Goal: Information Seeking & Learning: Learn about a topic

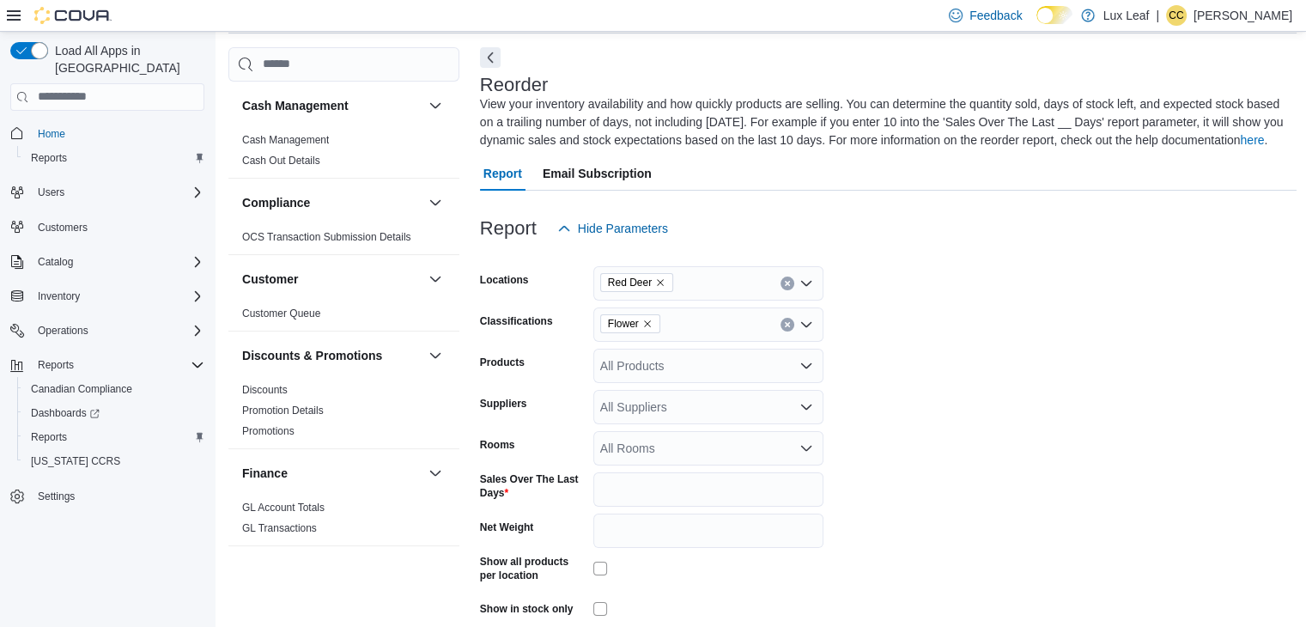
scroll to position [570, 0]
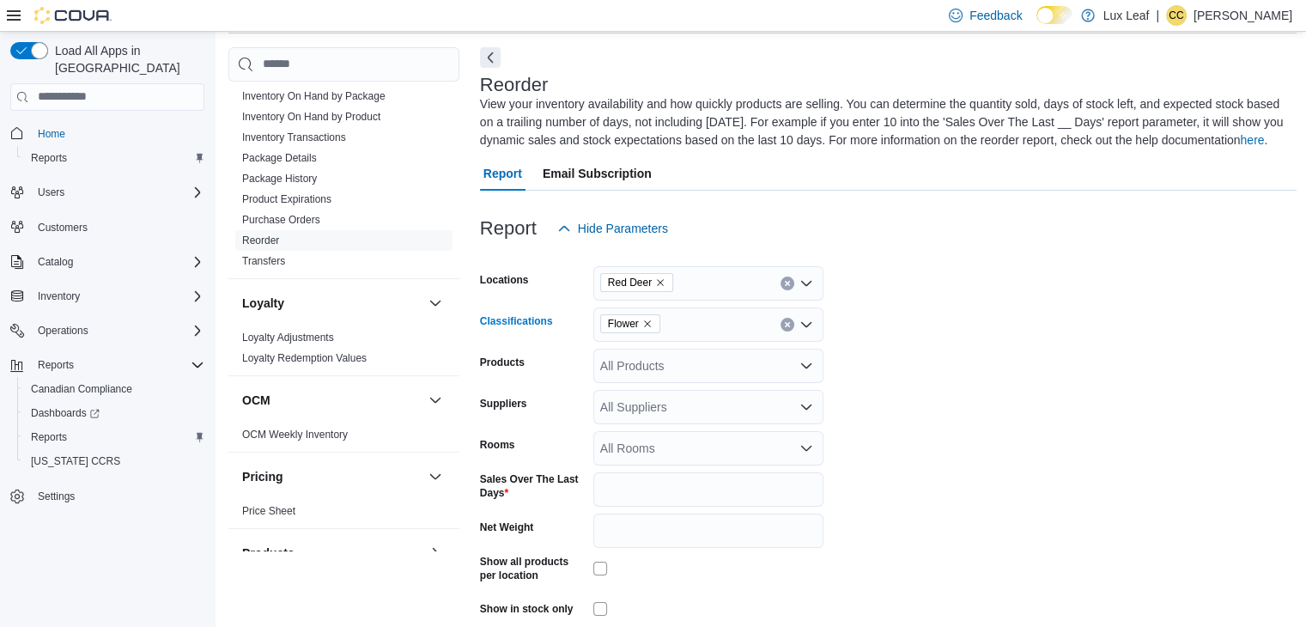
click at [787, 323] on icon "Clear input" at bounding box center [787, 324] width 4 height 4
type input "***"
click at [675, 344] on div "Pre-Roll" at bounding box center [709, 352] width 210 height 17
click at [920, 375] on form "Locations Red Deer Classifications Pre-Roll Products All Products Suppliers All…" at bounding box center [888, 458] width 817 height 424
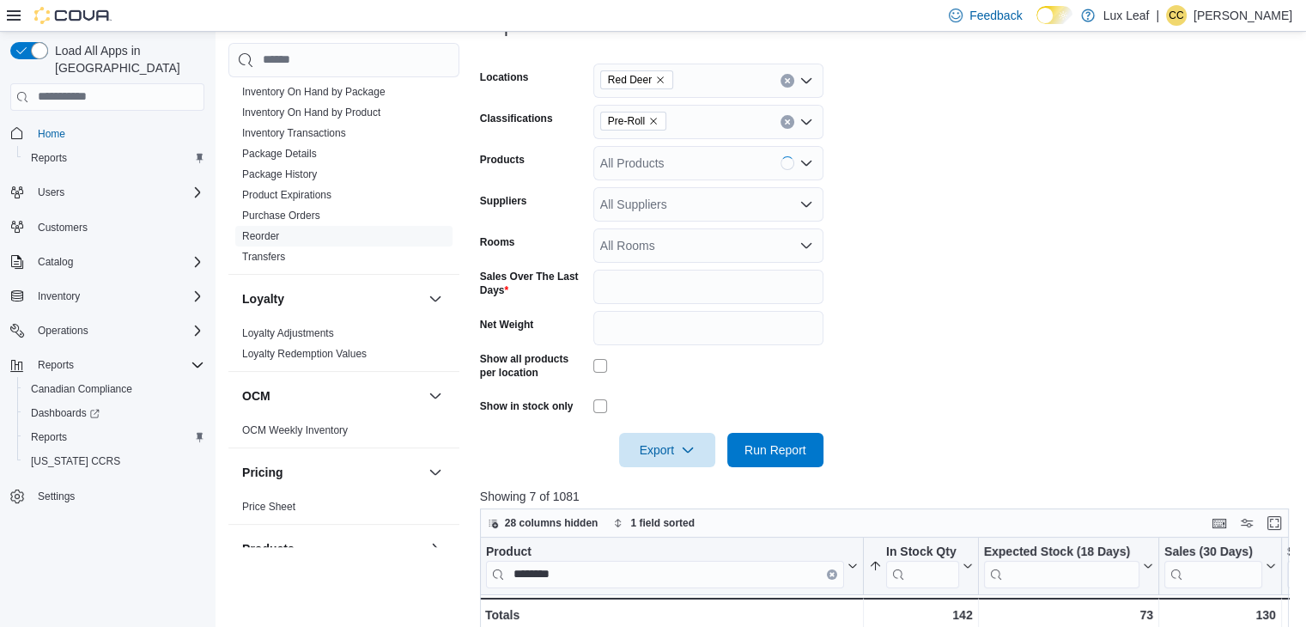
scroll to position [288, 0]
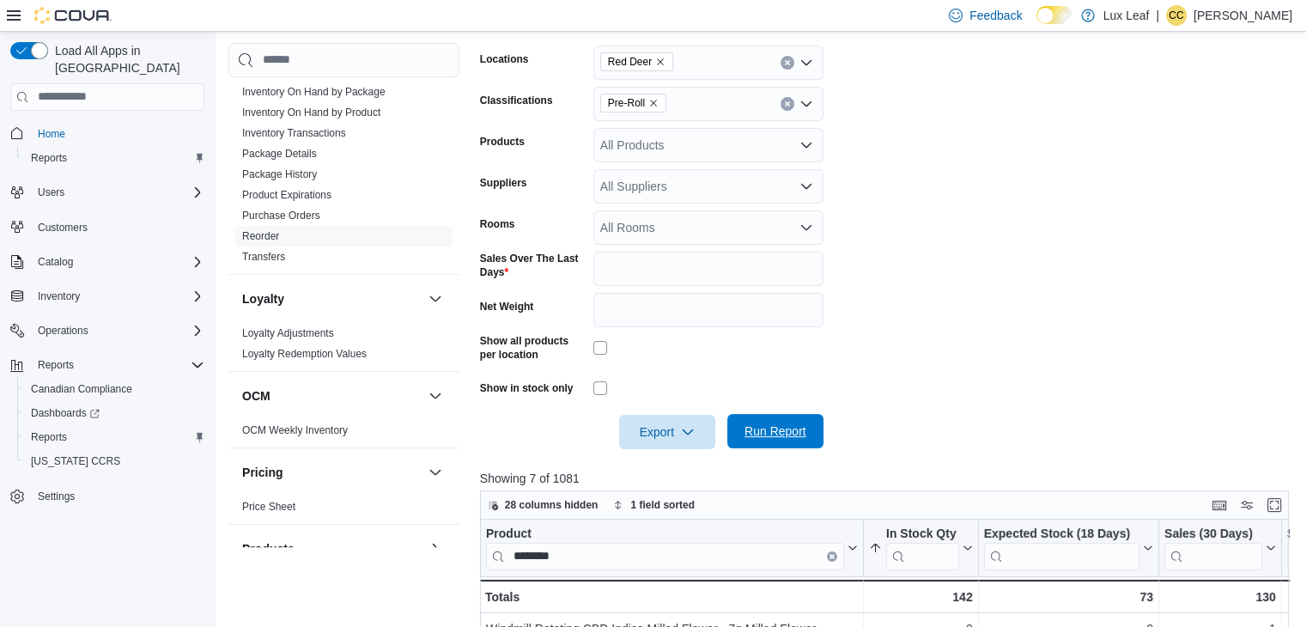
click at [800, 421] on span "Run Report" at bounding box center [776, 431] width 76 height 34
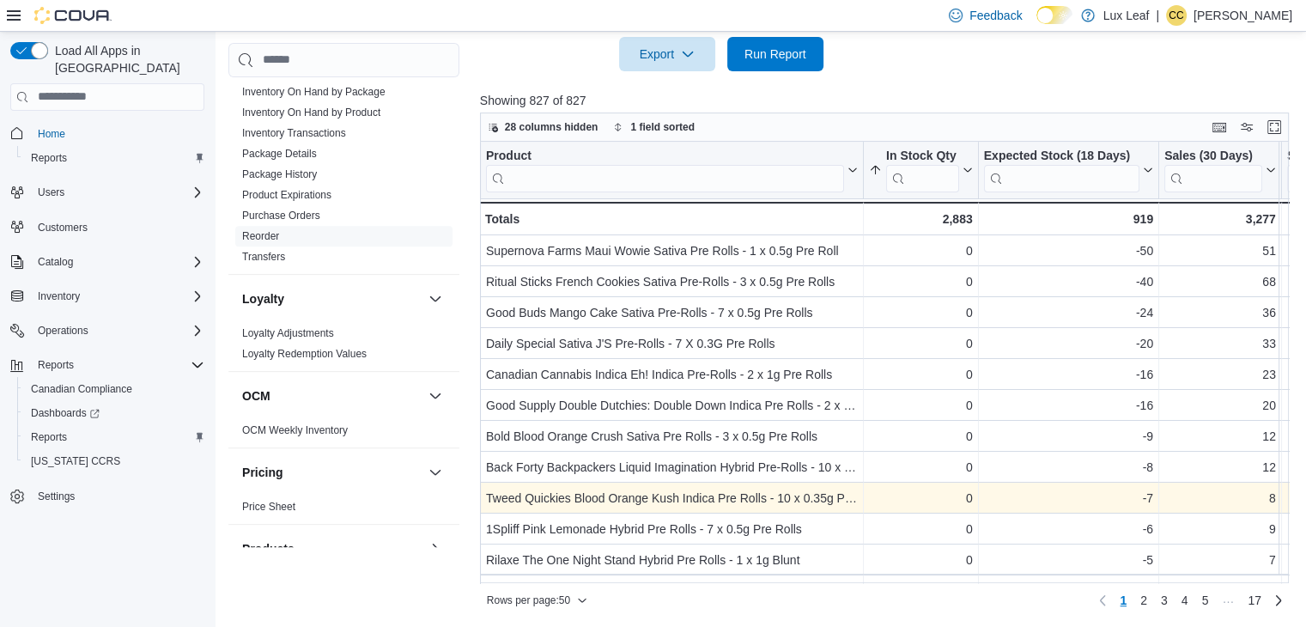
scroll to position [666, 0]
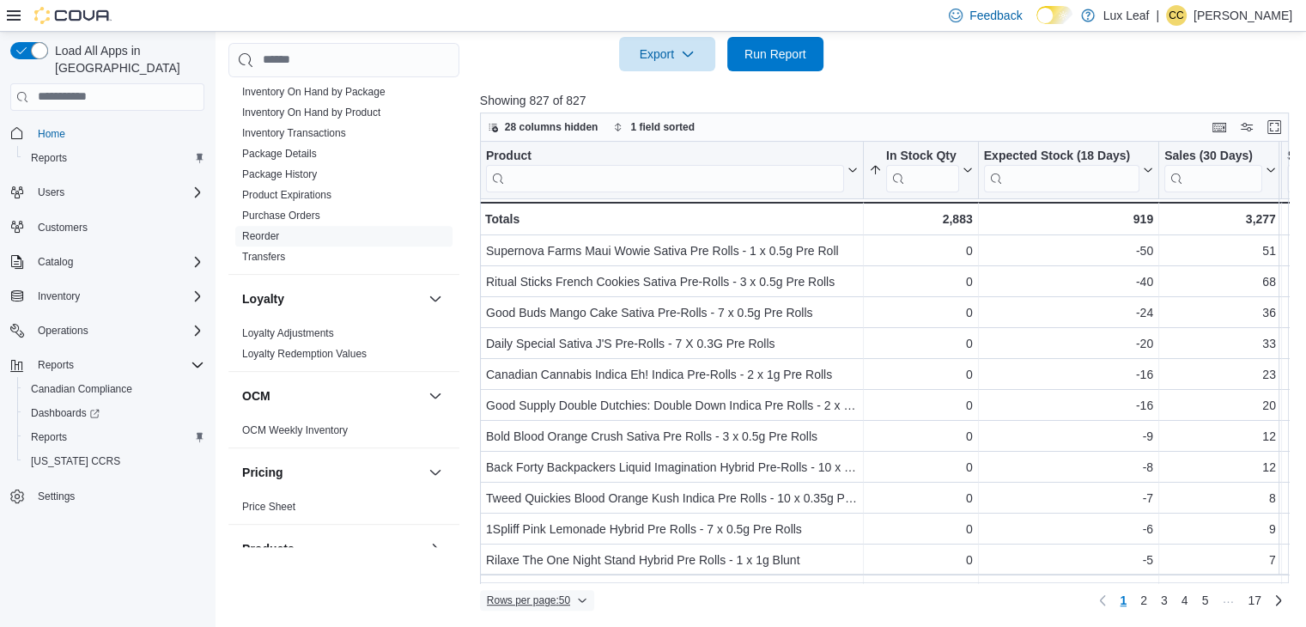
click at [574, 595] on span "Rows per page : 50" at bounding box center [537, 600] width 100 height 21
click at [570, 568] on span "100 rows" at bounding box center [558, 564] width 55 height 14
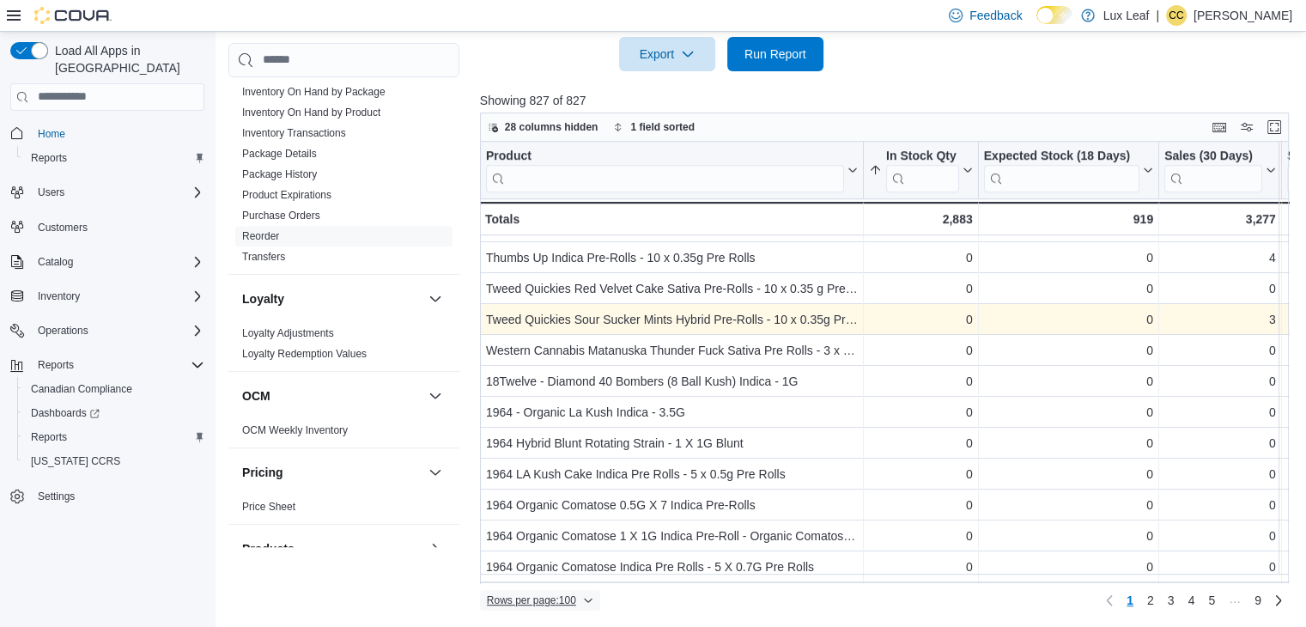
scroll to position [907, 0]
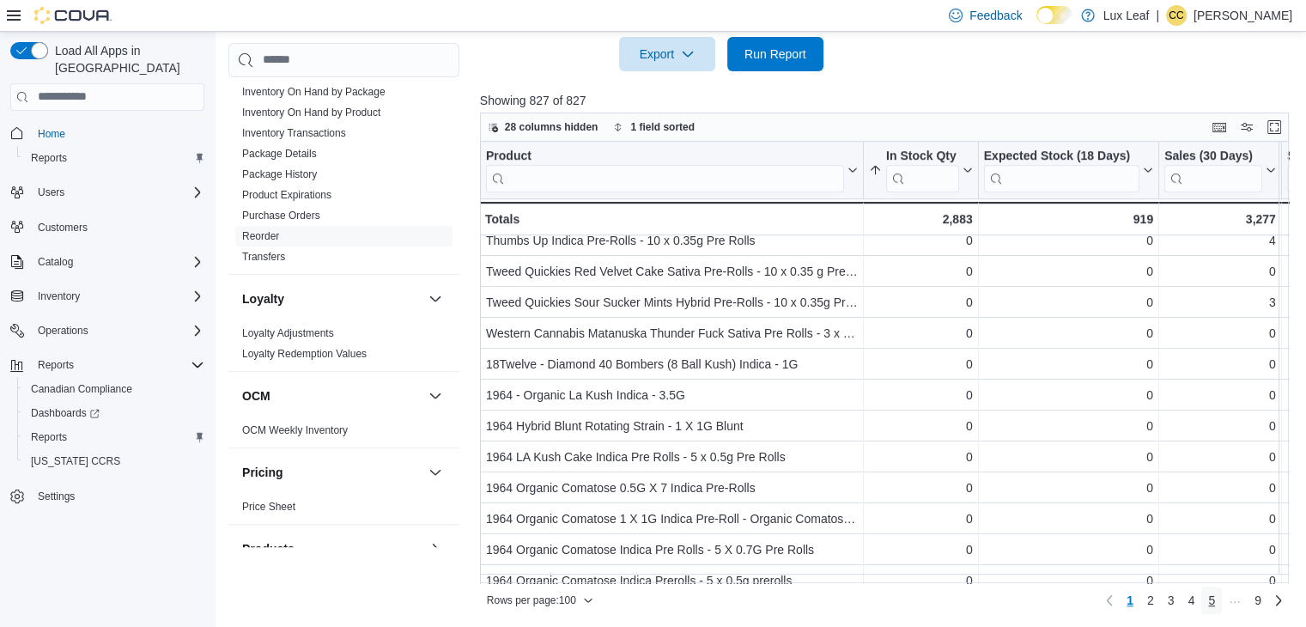
click at [1215, 602] on span "5" at bounding box center [1211, 600] width 7 height 17
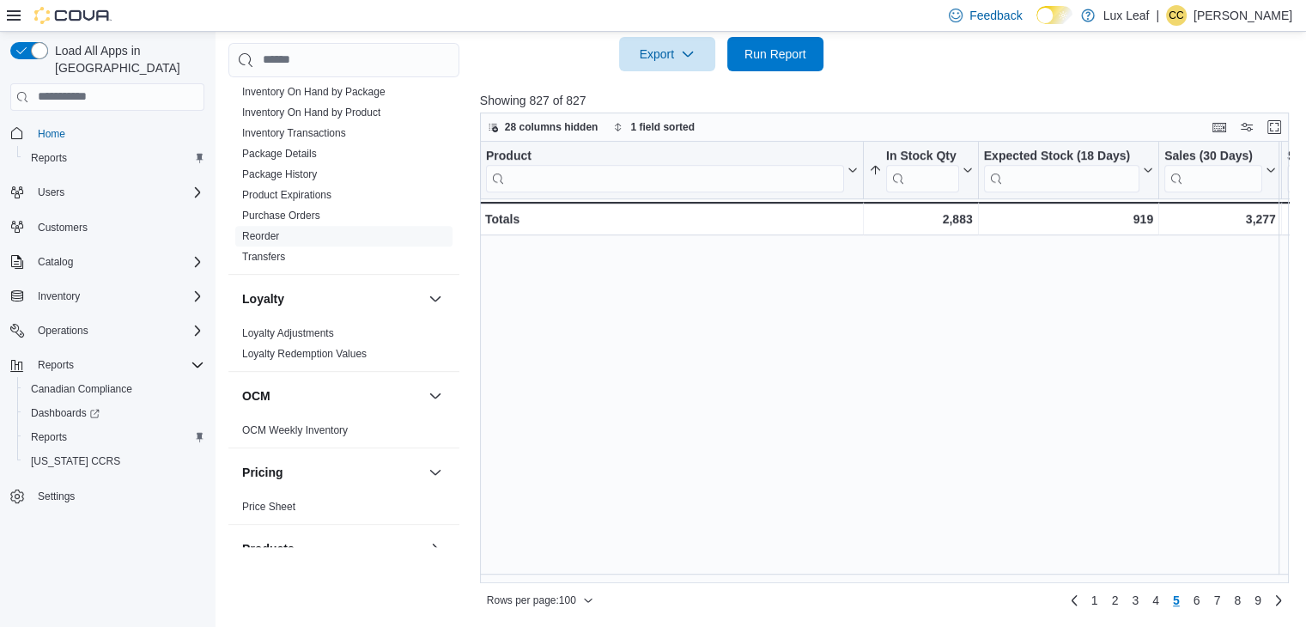
scroll to position [0, 0]
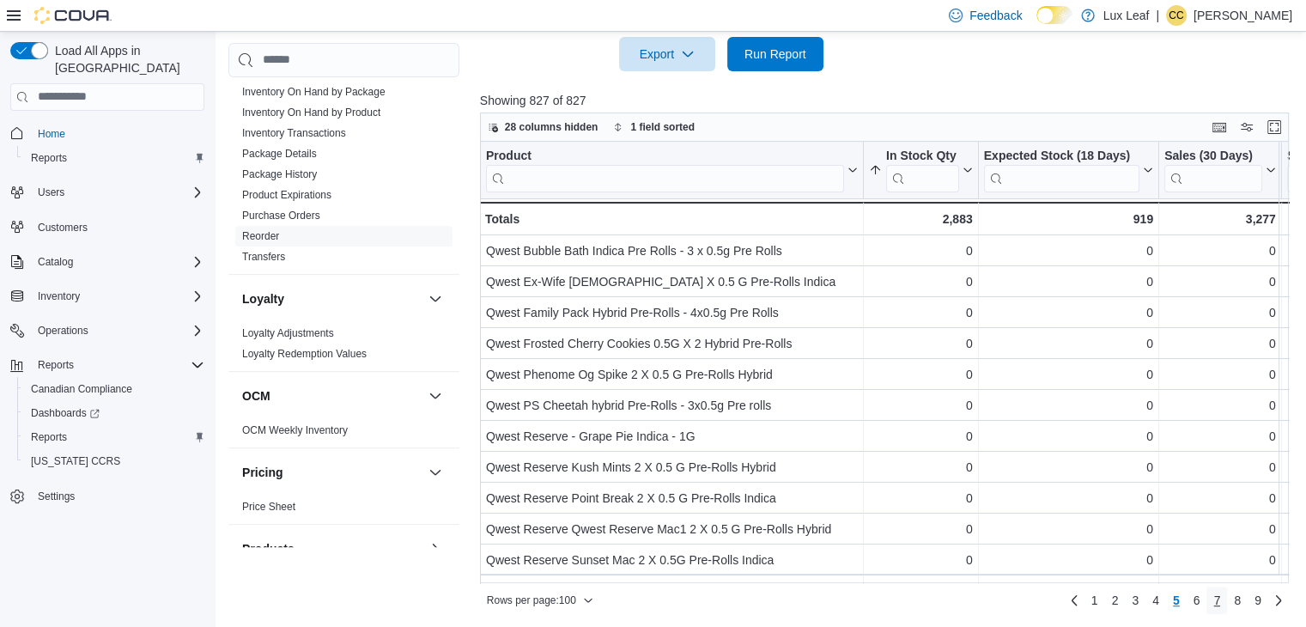
click at [1218, 602] on link "7" at bounding box center [1216, 599] width 21 height 27
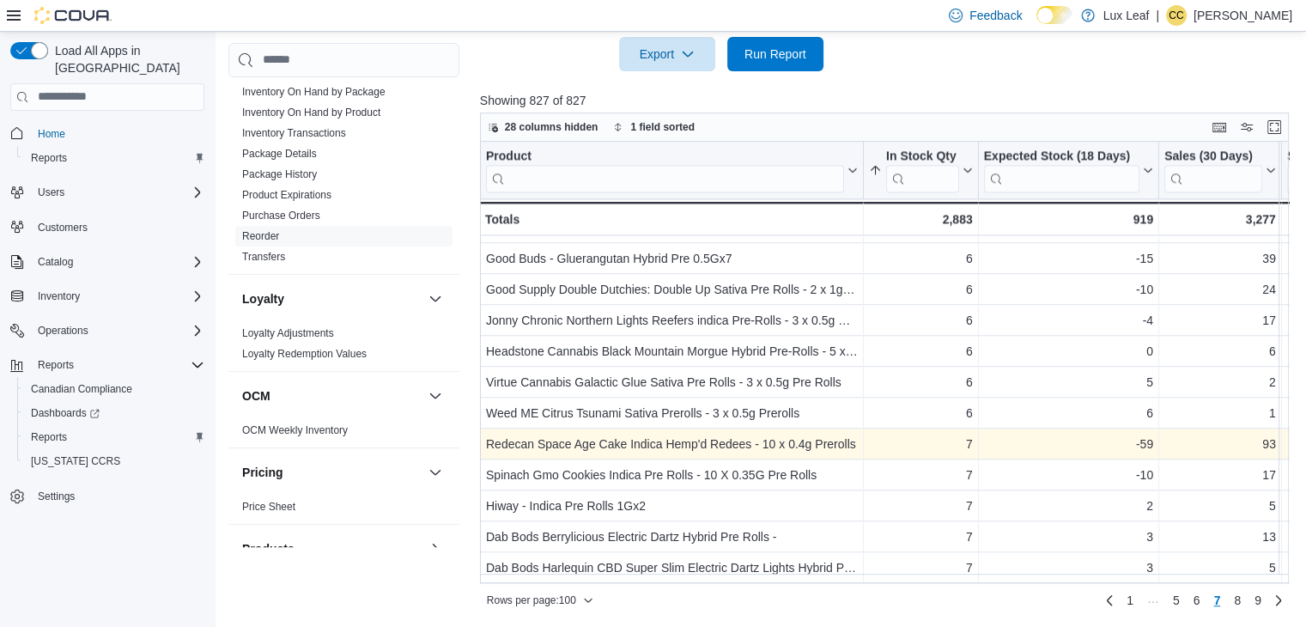
scroll to position [666, 0]
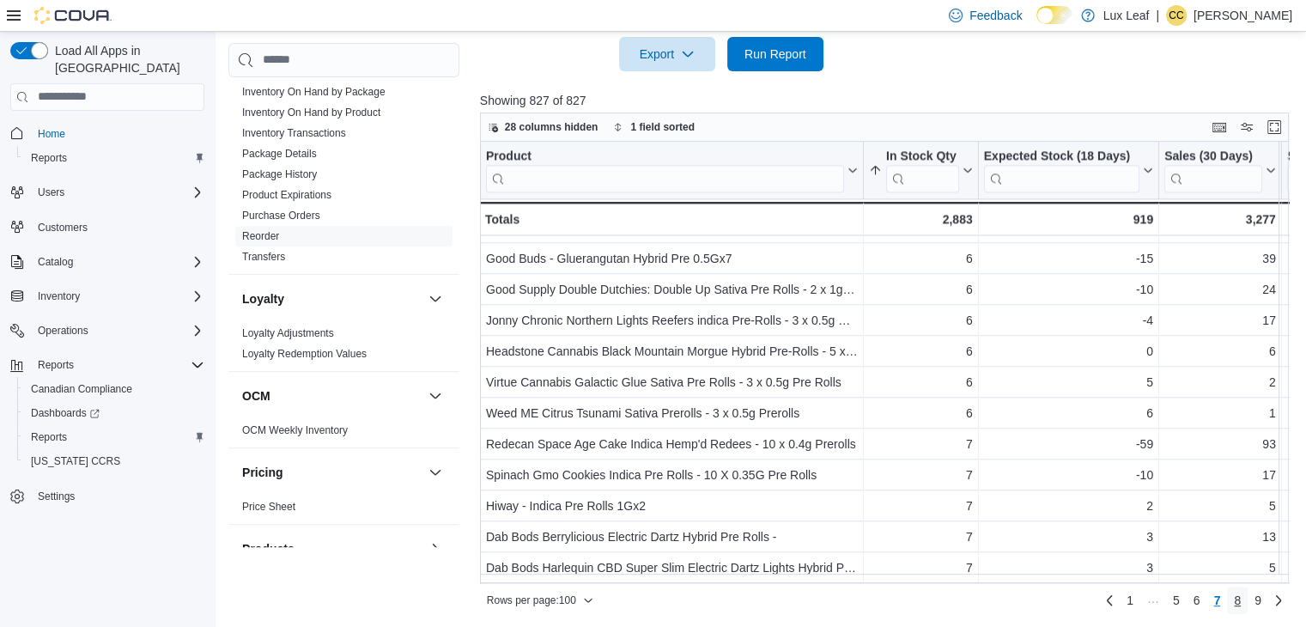
click at [1241, 603] on link "8" at bounding box center [1237, 599] width 21 height 27
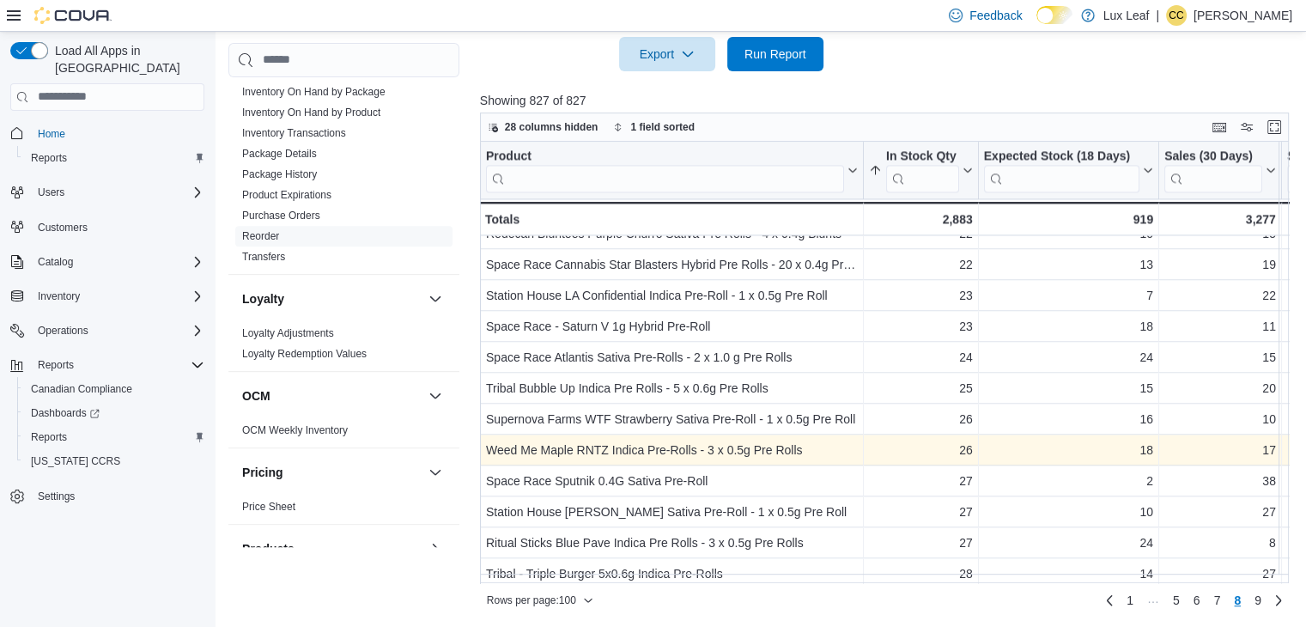
scroll to position [2752, 0]
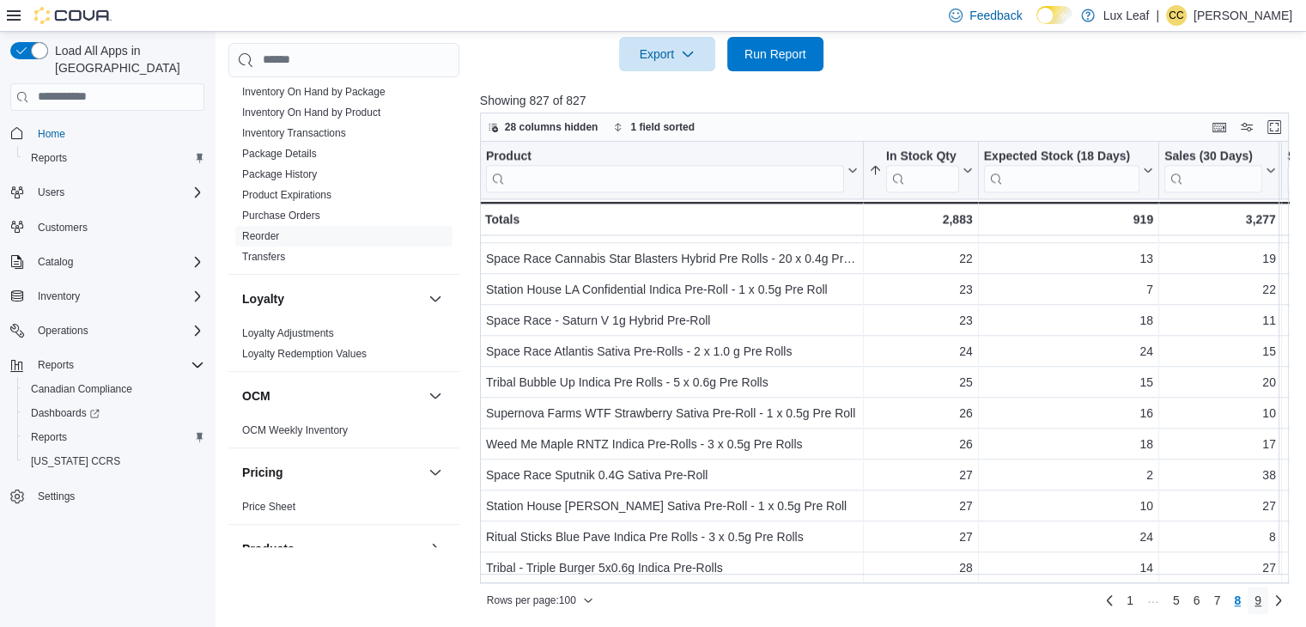
click at [1261, 596] on span "9" at bounding box center [1257, 600] width 7 height 17
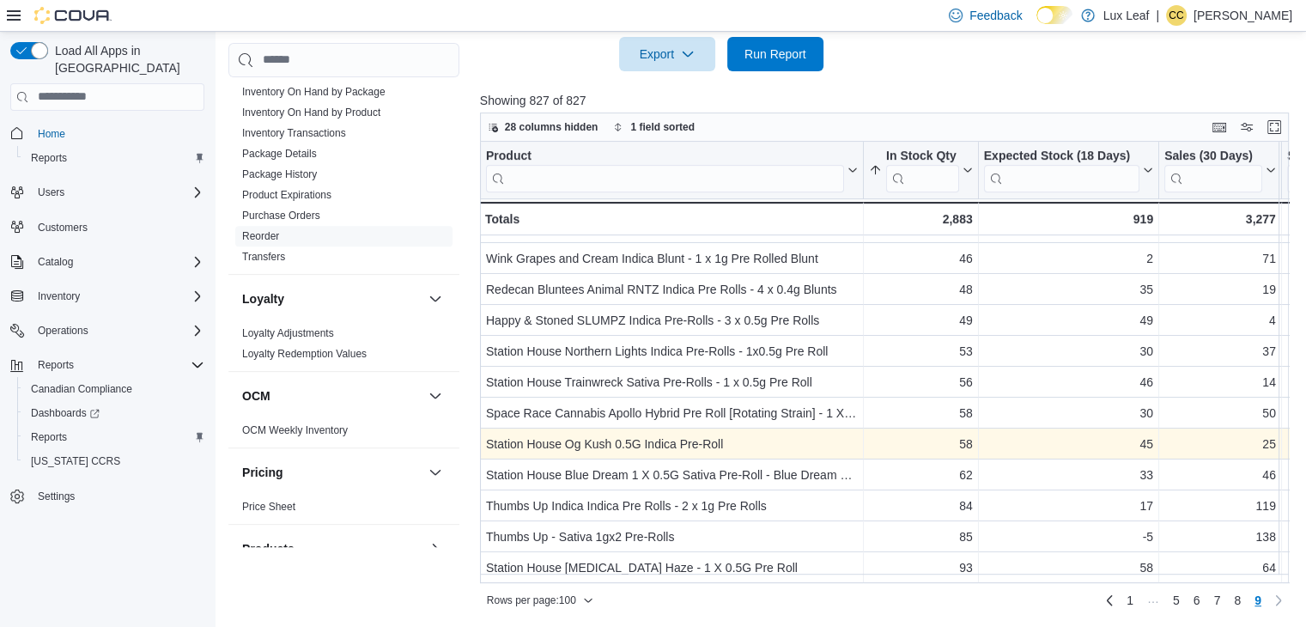
scroll to position [495, 0]
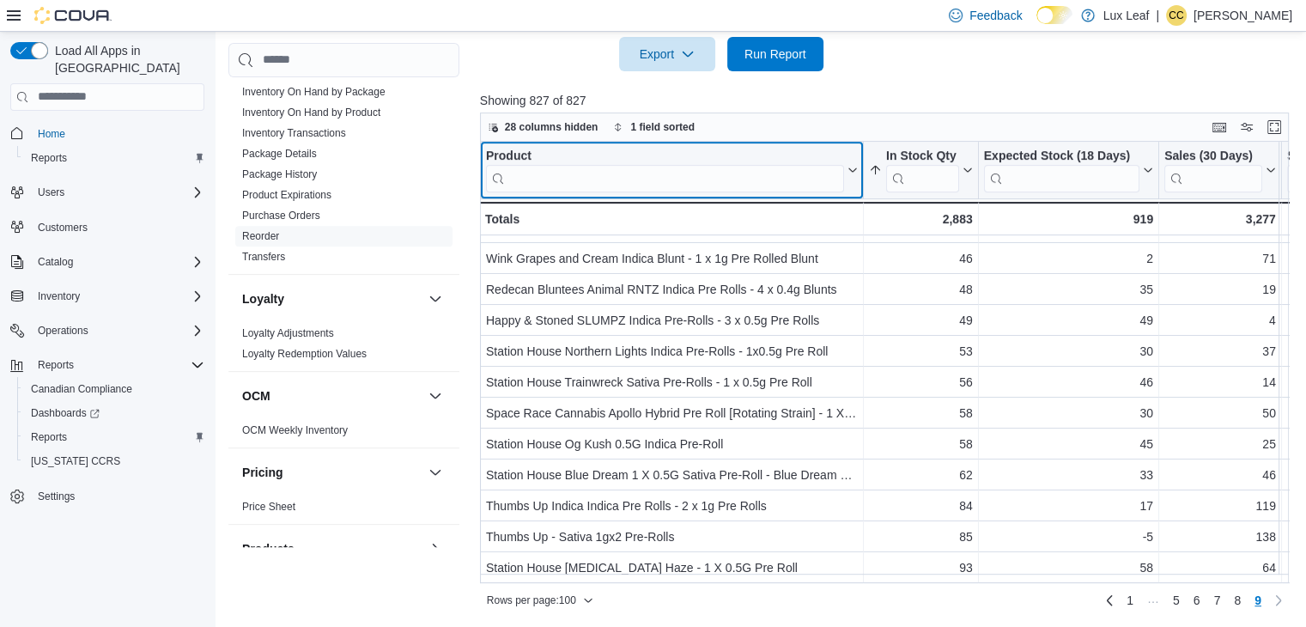
click at [592, 174] on input "search" at bounding box center [665, 177] width 358 height 27
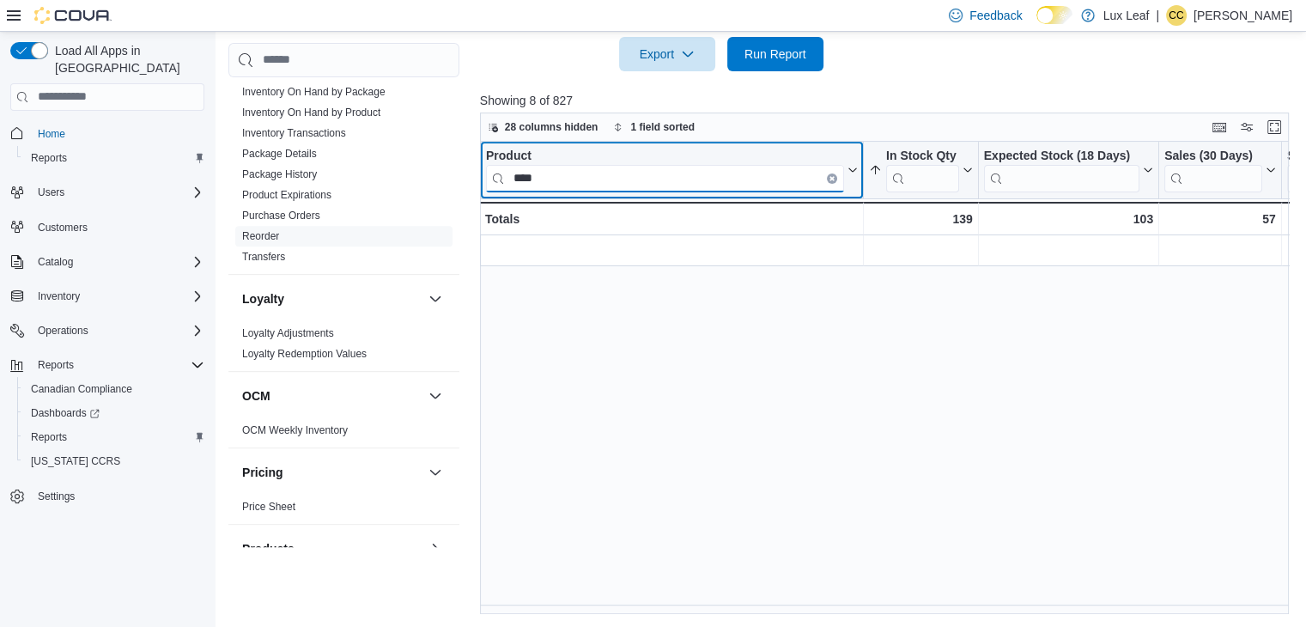
scroll to position [0, 0]
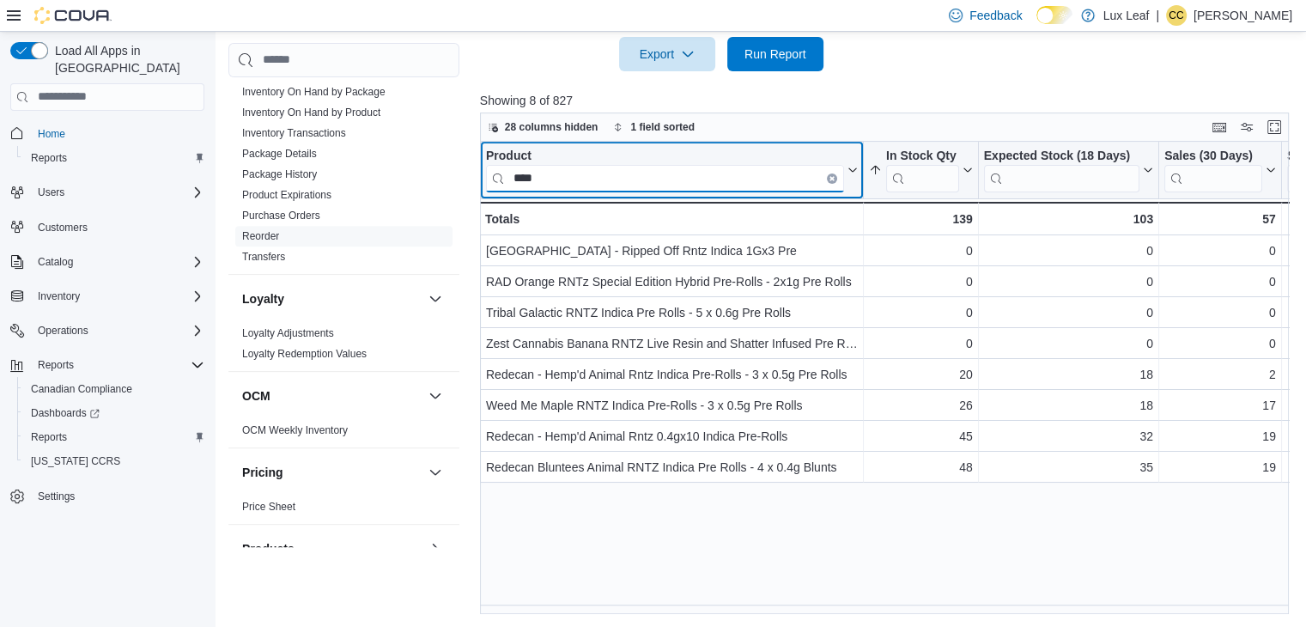
type input "****"
